Goal: Transaction & Acquisition: Purchase product/service

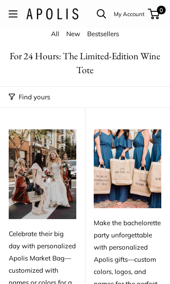
click at [17, 17] on button "Open menu" at bounding box center [13, 13] width 9 height 7
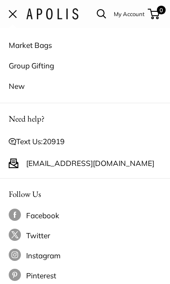
click at [50, 43] on link "Market Bags" at bounding box center [85, 45] width 152 height 20
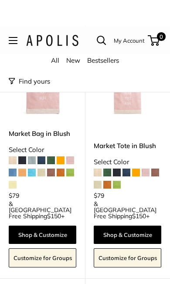
scroll to position [855, 0]
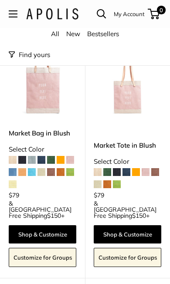
click at [55, 33] on link "All" at bounding box center [55, 34] width 8 height 8
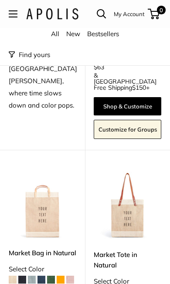
scroll to position [190, 0]
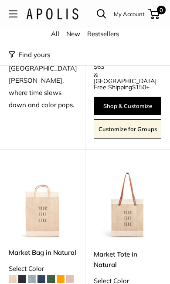
click at [128, 207] on img at bounding box center [127, 204] width 67 height 67
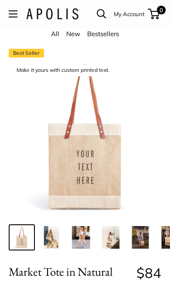
click at [16, 17] on button "Open menu" at bounding box center [13, 13] width 9 height 7
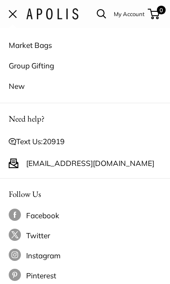
click at [37, 115] on p "Need help?" at bounding box center [85, 118] width 152 height 15
click at [38, 118] on p "Need help?" at bounding box center [85, 118] width 152 height 15
click at [37, 115] on p "Need help?" at bounding box center [85, 118] width 152 height 15
click at [13, 14] on span "Open menu" at bounding box center [13, 14] width 8 height 8
